Goal: Contribute content

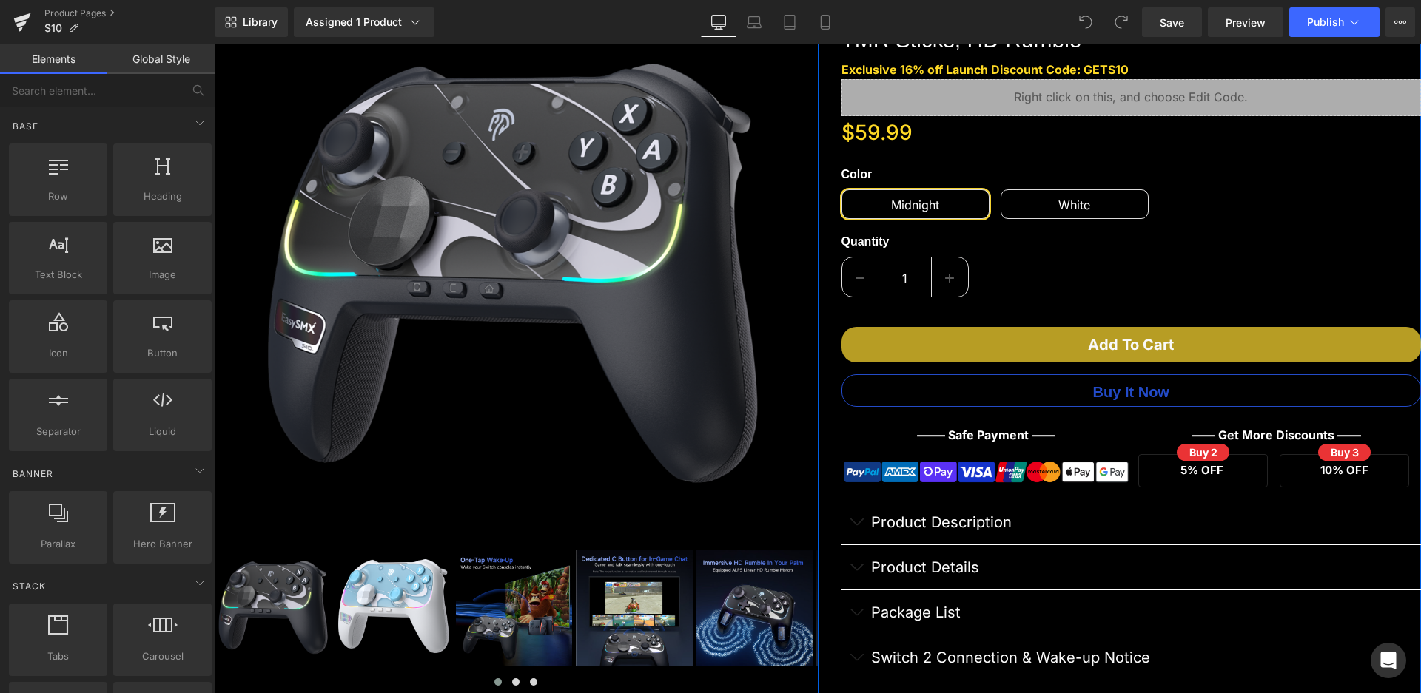
scroll to position [296, 0]
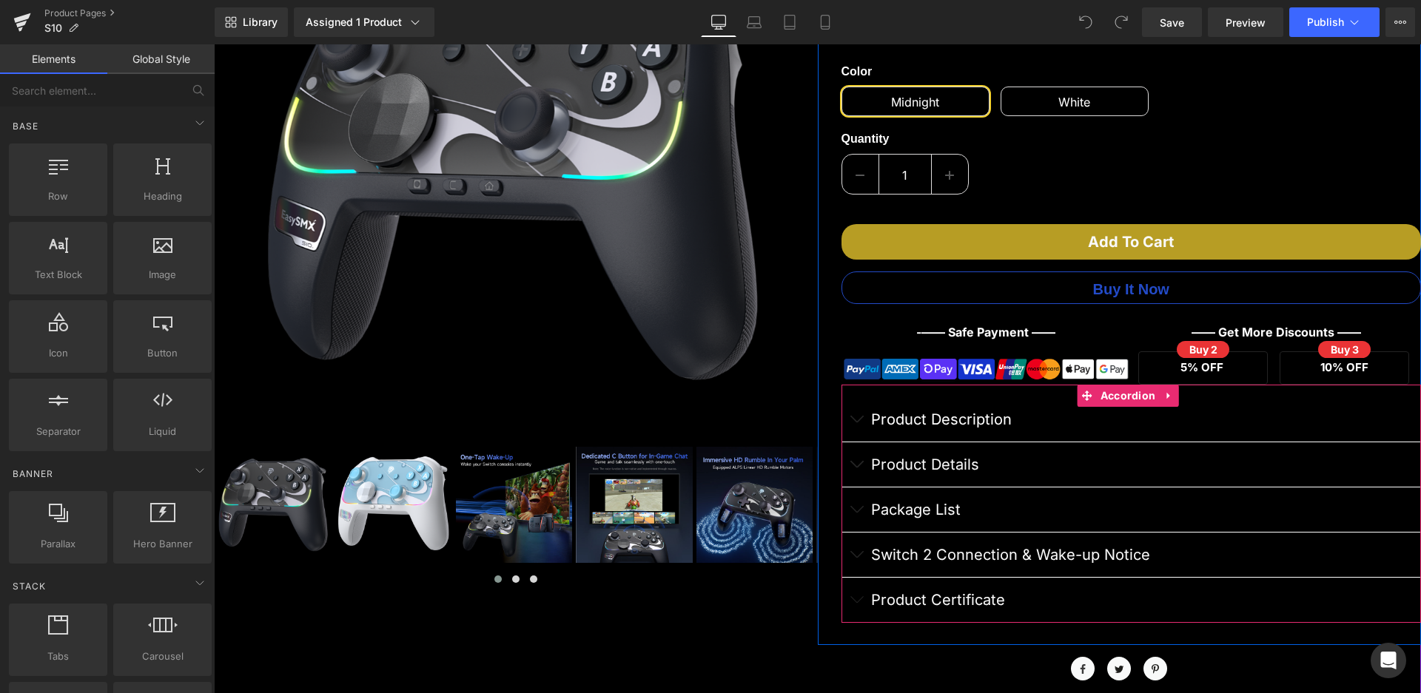
click at [849, 551] on button "button" at bounding box center [856, 555] width 30 height 44
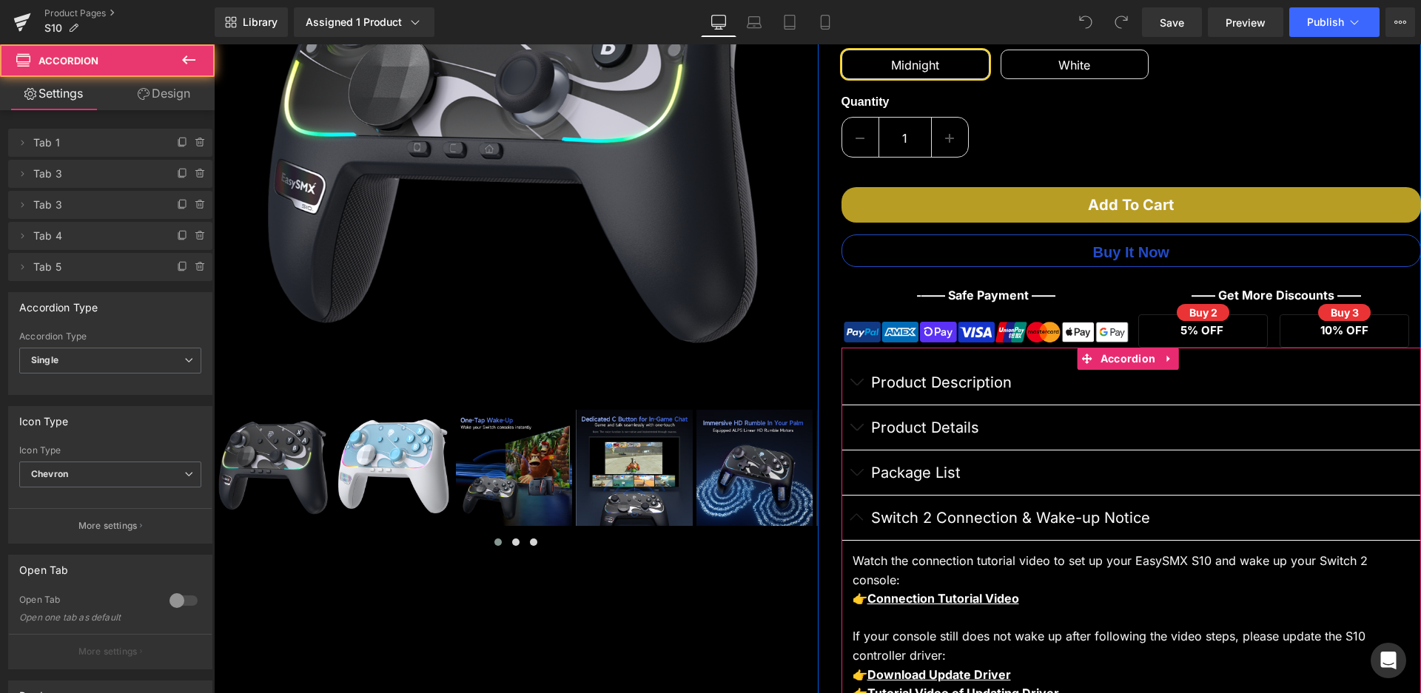
scroll to position [444, 0]
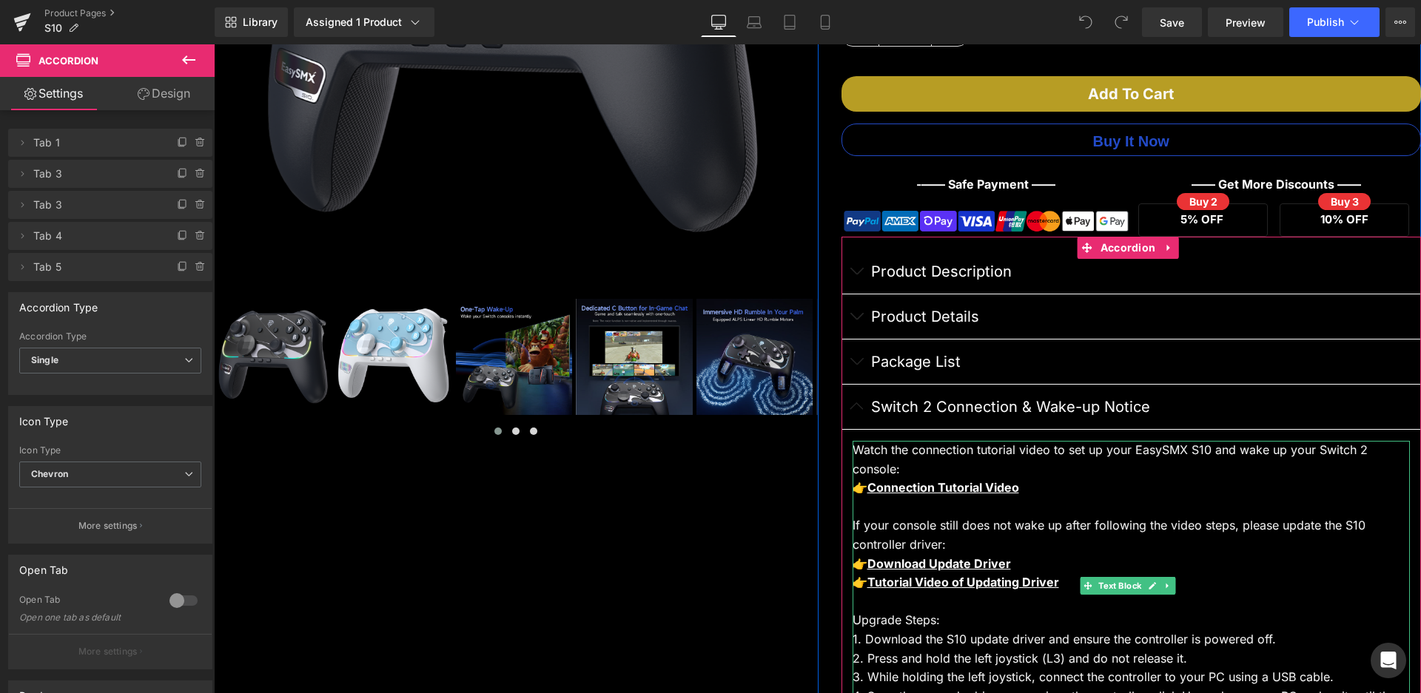
click at [1056, 582] on div "👉 Tutorial Video of Updating Driver" at bounding box center [1131, 582] width 558 height 19
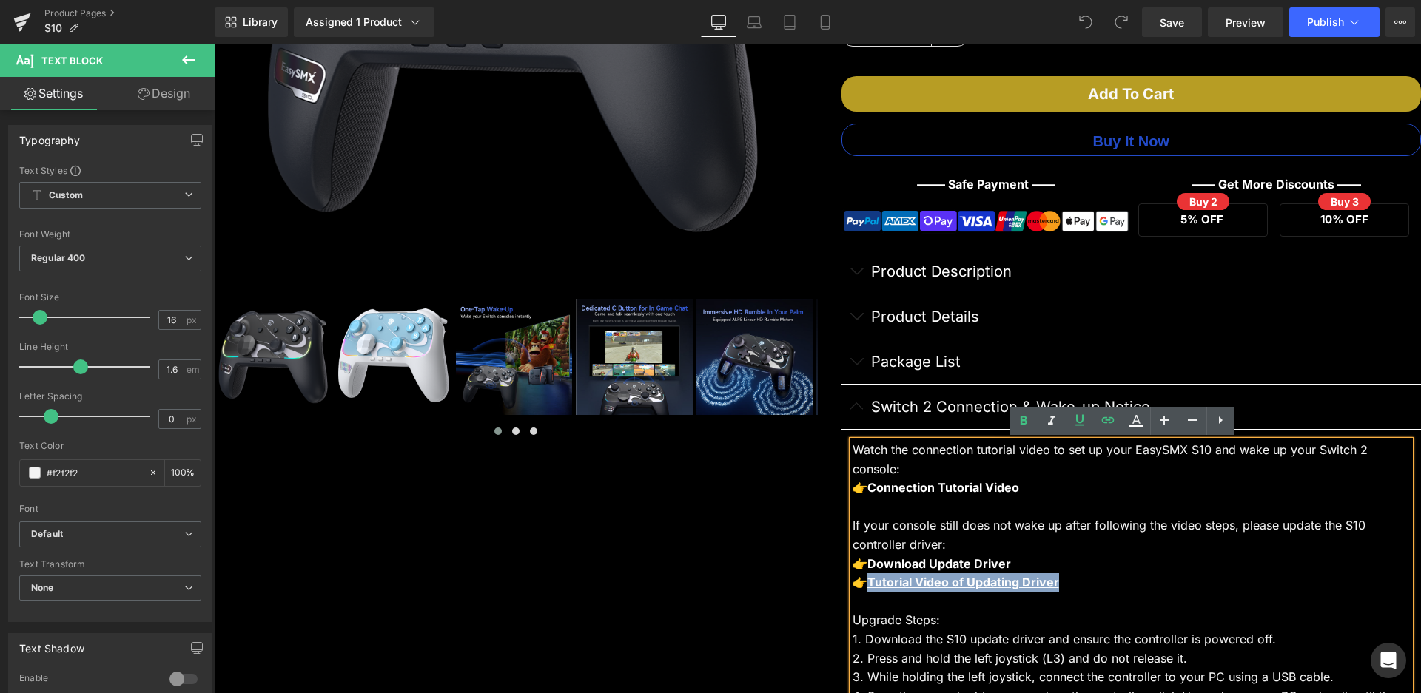
drag, startPoint x: 904, startPoint y: 586, endPoint x: 861, endPoint y: 588, distance: 43.7
click at [861, 588] on div "👉 Tutorial Video of Updating Driver" at bounding box center [1131, 582] width 558 height 19
click at [1116, 416] on icon at bounding box center [1108, 420] width 18 height 18
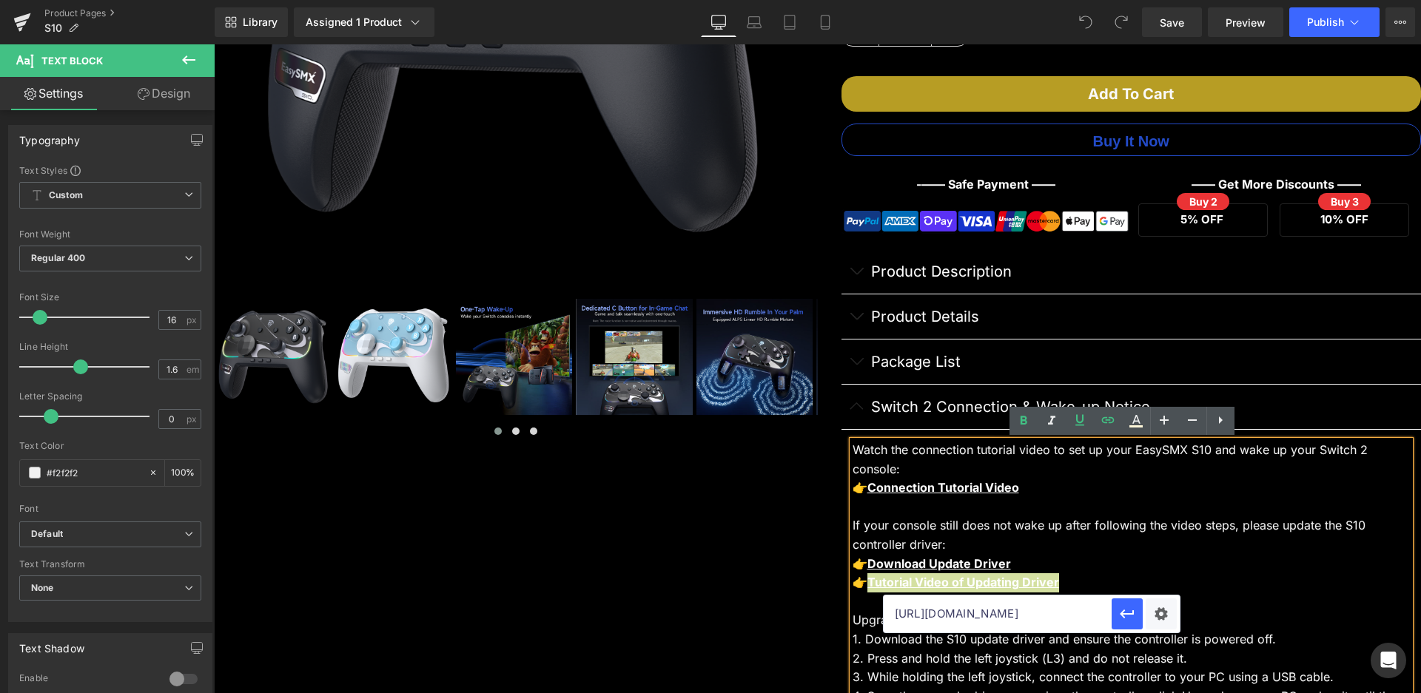
click at [1032, 609] on input "[URL][DOMAIN_NAME]" at bounding box center [997, 614] width 228 height 37
paste input "lm6S5iMKxrw"
type input "[URL][DOMAIN_NAME]"
click at [1123, 608] on icon "button" at bounding box center [1127, 614] width 18 height 18
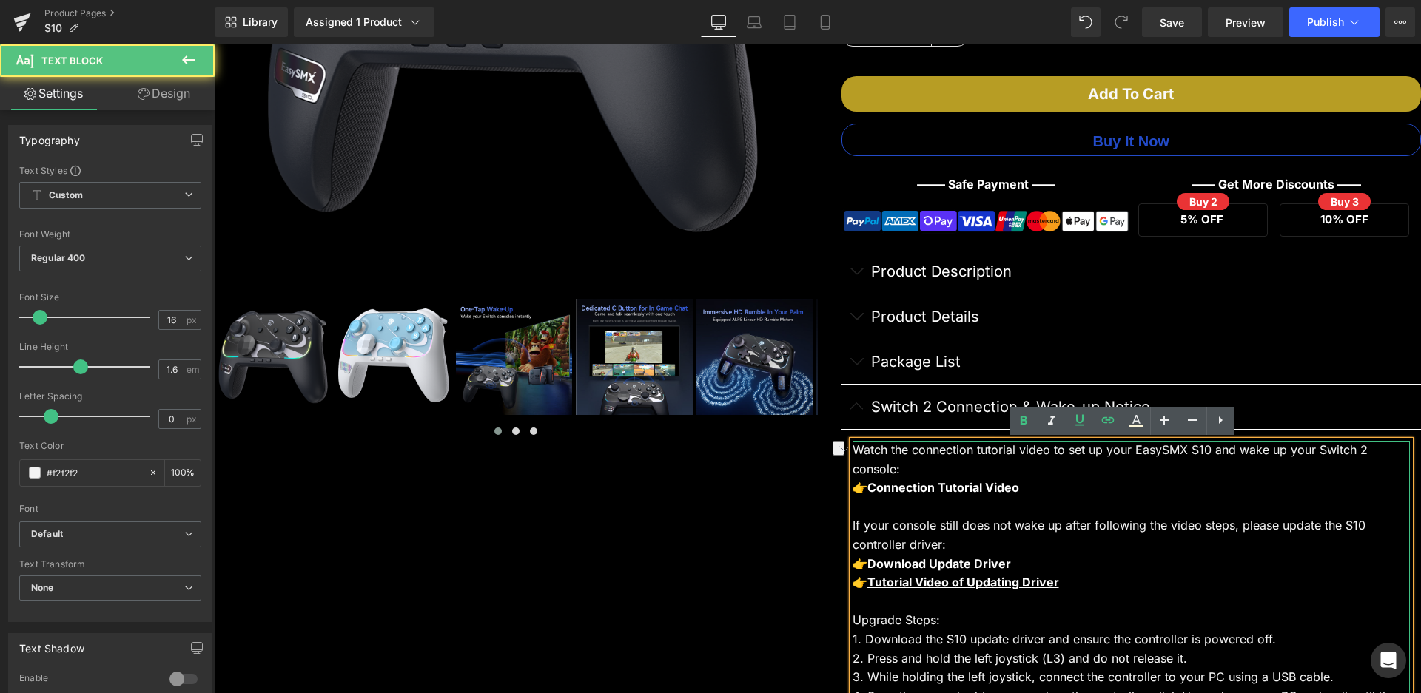
click at [1151, 552] on div "If your console still does not wake up after following the video steps, please …" at bounding box center [1131, 535] width 558 height 38
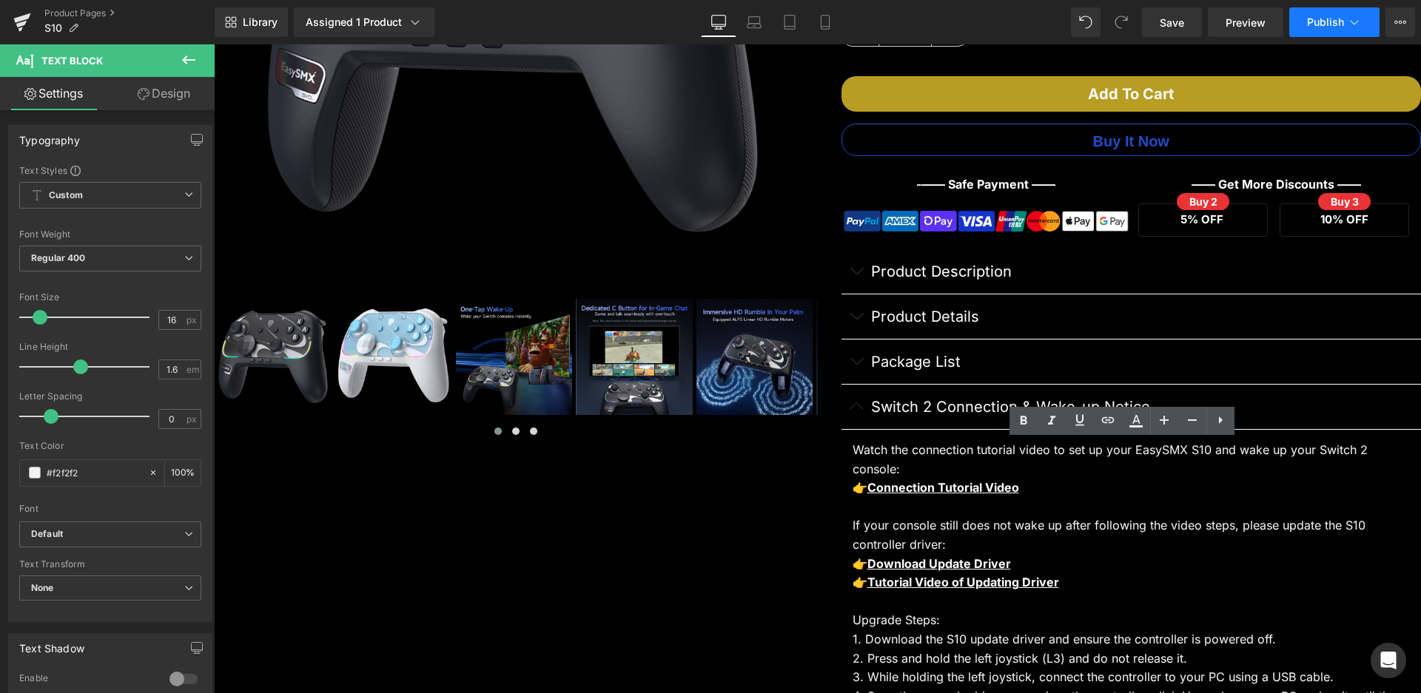
click at [1338, 24] on span "Publish" at bounding box center [1325, 22] width 37 height 12
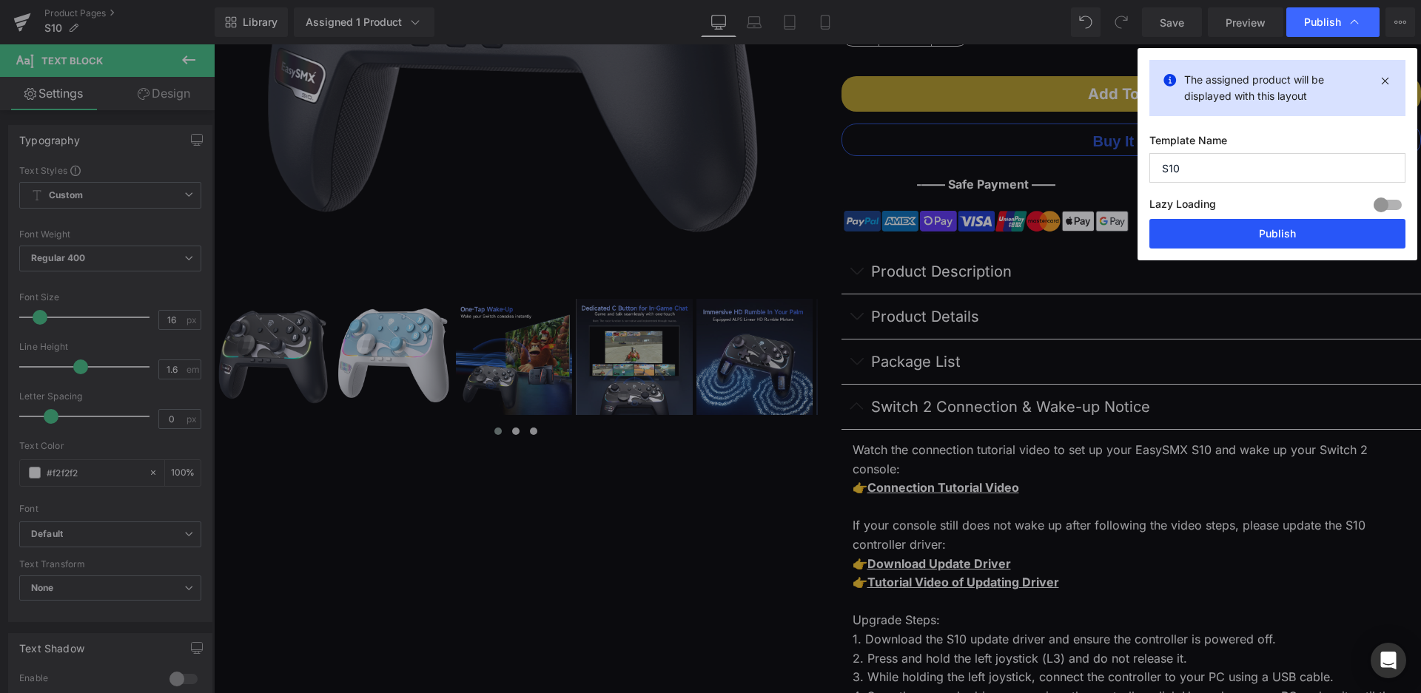
drag, startPoint x: 1276, startPoint y: 235, endPoint x: 993, endPoint y: 213, distance: 283.5
click at [1276, 235] on button "Publish" at bounding box center [1277, 234] width 256 height 30
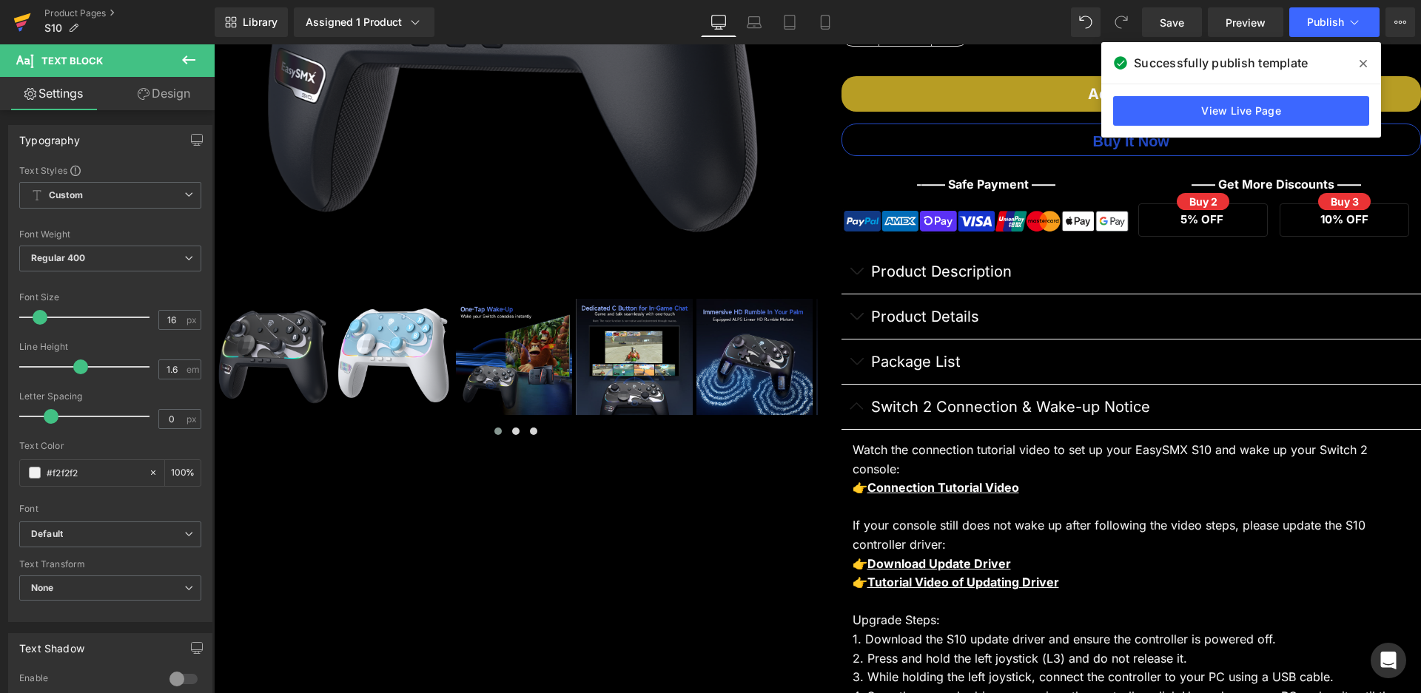
click at [7, 21] on link at bounding box center [22, 22] width 44 height 44
